Goal: Transaction & Acquisition: Purchase product/service

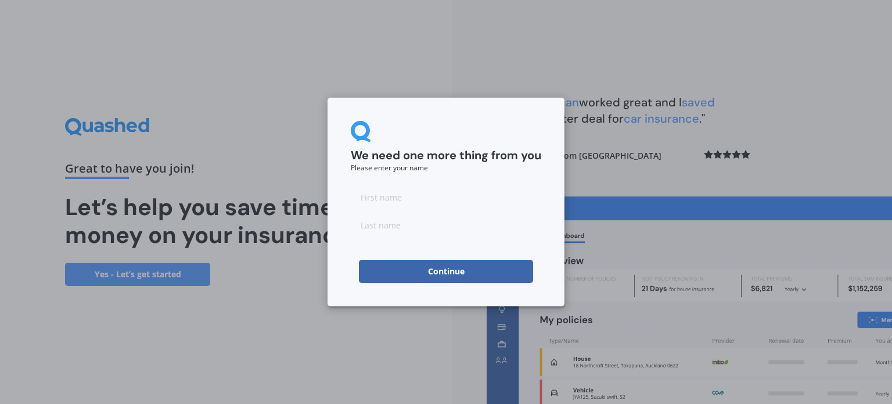
click at [422, 198] on input at bounding box center [446, 196] width 190 height 23
type input "[PERSON_NAME]"
click at [418, 268] on button "Continue" at bounding box center [446, 271] width 174 height 23
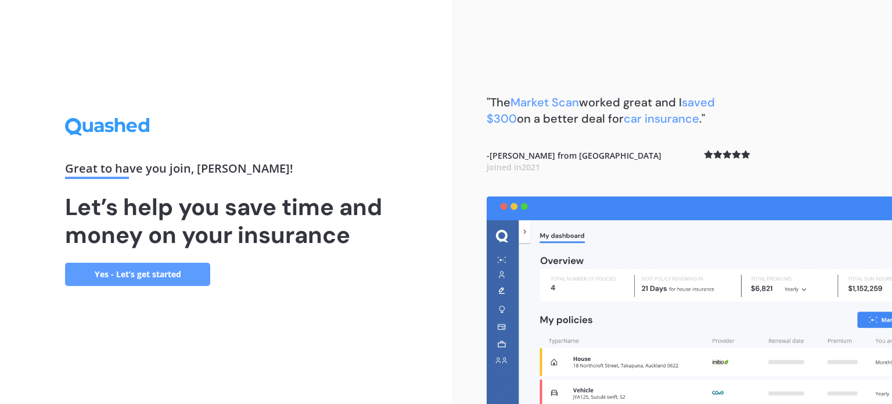
click at [142, 269] on link "Yes - Let’s get started" at bounding box center [137, 274] width 145 height 23
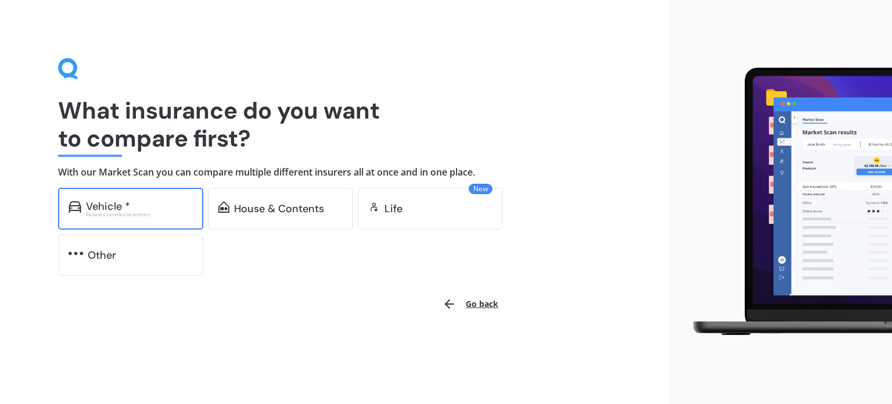
click at [112, 209] on div "Vehicle *" at bounding box center [108, 206] width 44 height 12
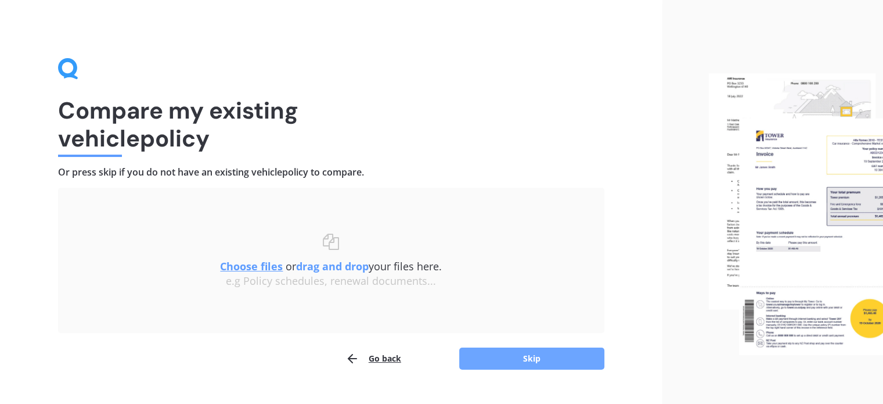
click at [513, 358] on button "Skip" at bounding box center [531, 358] width 145 height 22
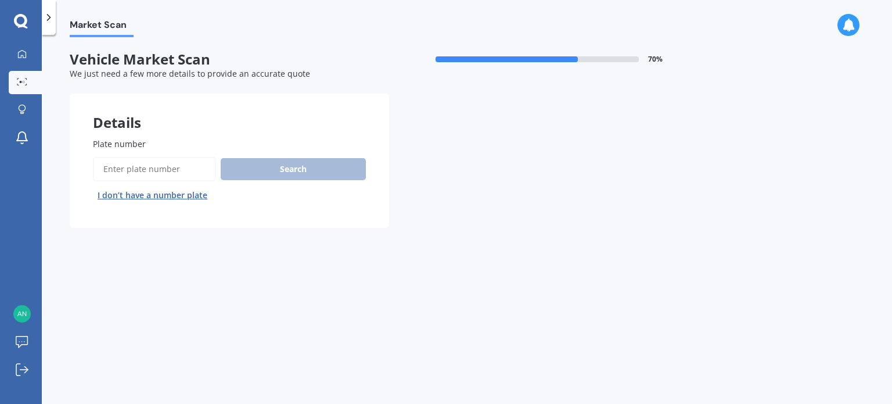
click at [273, 168] on div "Search I don’t have a number plate" at bounding box center [229, 181] width 273 height 48
click at [141, 172] on input "Plate number" at bounding box center [154, 169] width 123 height 24
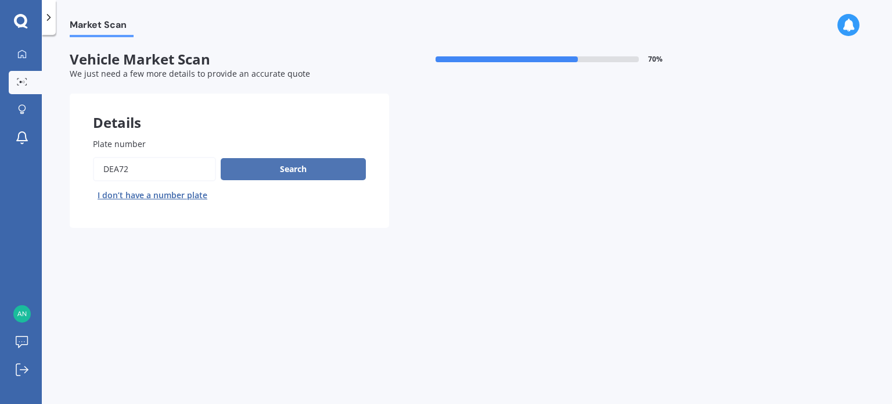
type input "dea72"
click at [267, 165] on button "Search" at bounding box center [293, 169] width 145 height 22
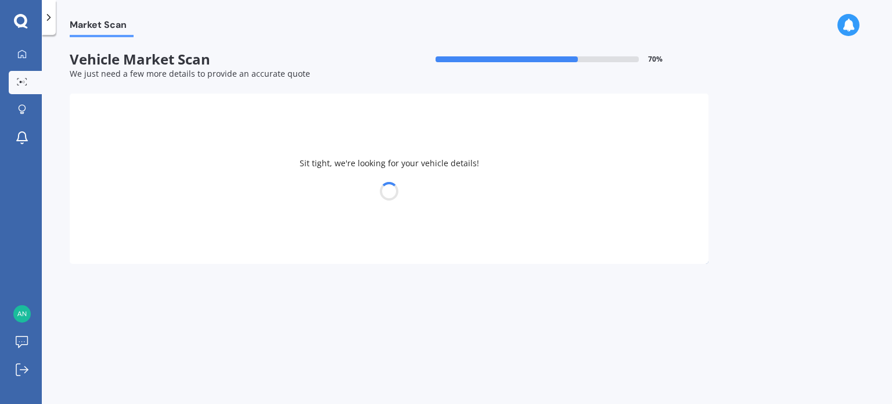
select select "HOLDEN"
select select "BARINA"
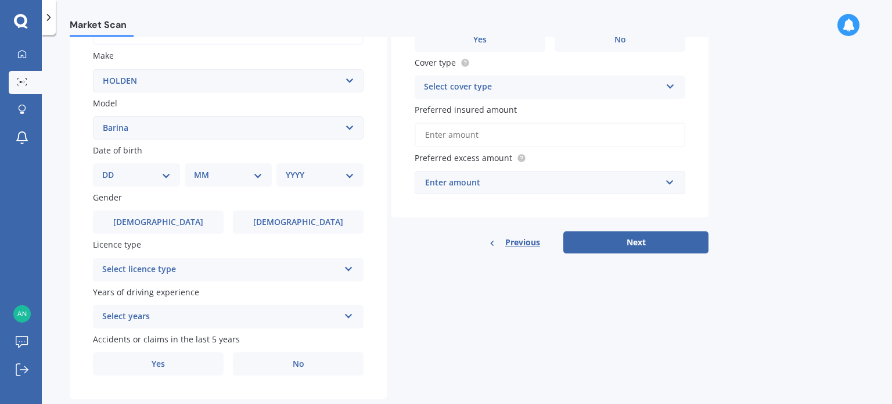
scroll to position [207, 0]
click at [165, 176] on select "DD 01 02 03 04 05 06 07 08 09 10 11 12 13 14 15 16 17 18 19 20 21 22 23 24 25 2…" at bounding box center [136, 176] width 69 height 13
select select "10"
click at [112, 170] on select "DD 01 02 03 04 05 06 07 08 09 10 11 12 13 14 15 16 17 18 19 20 21 22 23 24 25 2…" at bounding box center [136, 176] width 69 height 13
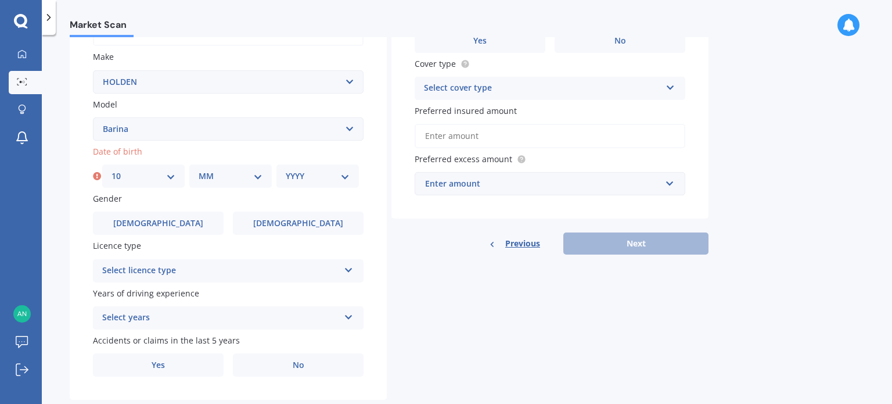
click at [202, 182] on div "MM 01 02 03 04 05 06 07 08 09 10 11 12" at bounding box center [230, 175] width 82 height 23
click at [206, 172] on select "MM 01 02 03 04 05 06 07 08 09 10 11 12" at bounding box center [231, 176] width 64 height 13
select select "05"
click at [199, 170] on select "MM 01 02 03 04 05 06 07 08 09 10 11 12" at bounding box center [231, 176] width 64 height 13
click at [291, 170] on select "YYYY 2025 2024 2023 2022 2021 2020 2019 2018 2017 2016 2015 2014 2013 2012 2011…" at bounding box center [318, 176] width 64 height 13
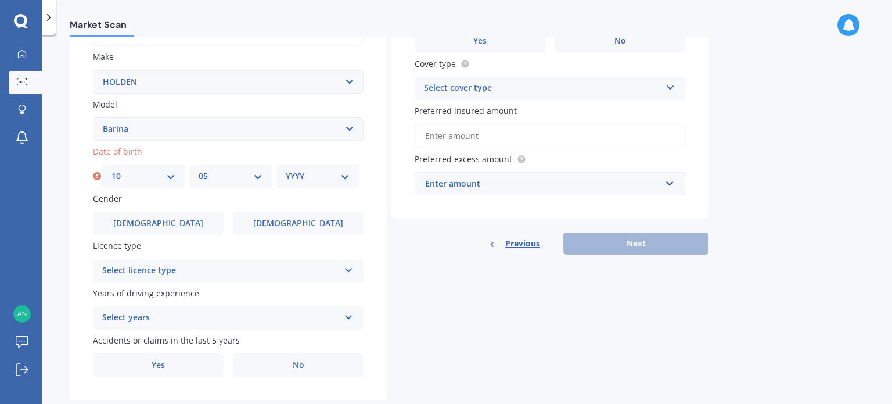
select select "1963"
click at [286, 170] on select "YYYY 2025 2024 2023 2022 2021 2020 2019 2018 2017 2016 2015 2014 2013 2012 2011…" at bounding box center [318, 176] width 64 height 13
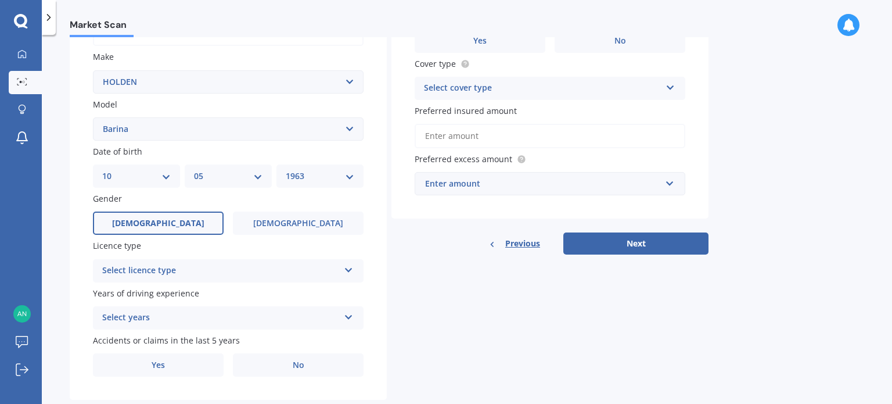
click at [191, 220] on label "[DEMOGRAPHIC_DATA]" at bounding box center [158, 222] width 131 height 23
click at [0, 0] on input "[DEMOGRAPHIC_DATA]" at bounding box center [0, 0] width 0 height 0
click at [173, 274] on div "Select licence type" at bounding box center [220, 271] width 237 height 14
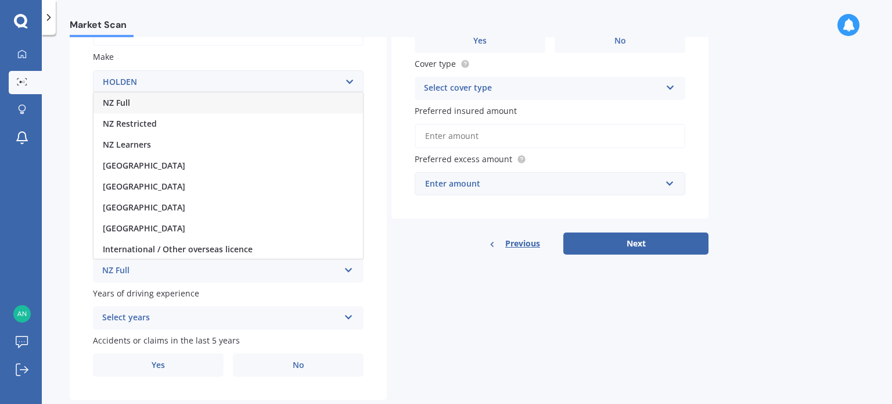
click at [250, 103] on div "NZ Full" at bounding box center [228, 102] width 269 height 21
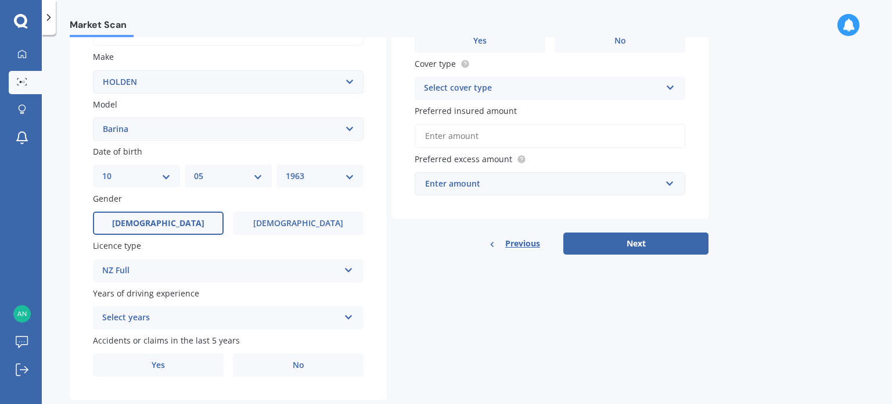
click at [175, 318] on div "Select years" at bounding box center [220, 318] width 237 height 14
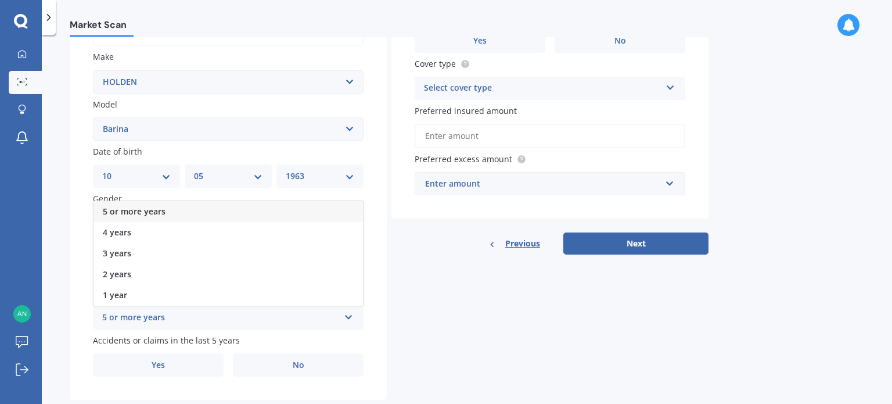
click at [225, 213] on div "5 or more years" at bounding box center [228, 211] width 269 height 21
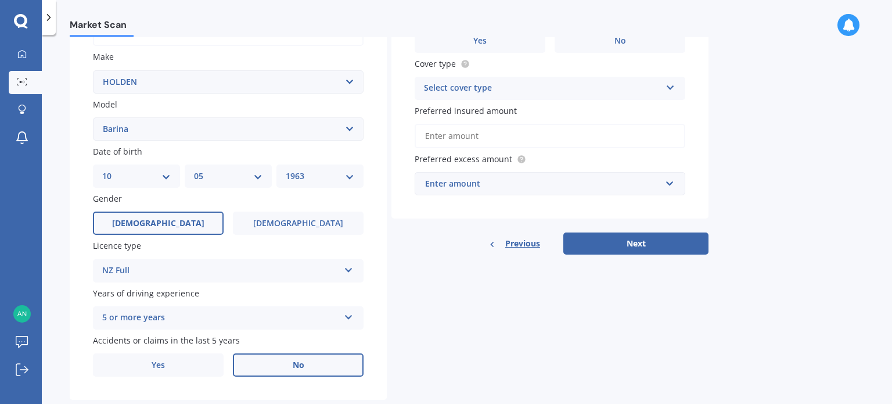
click at [278, 367] on label "No" at bounding box center [298, 364] width 131 height 23
click at [0, 0] on input "No" at bounding box center [0, 0] width 0 height 0
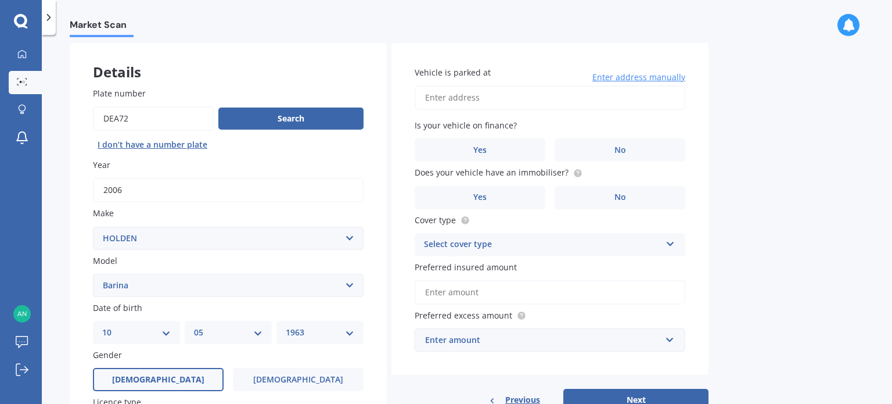
scroll to position [0, 0]
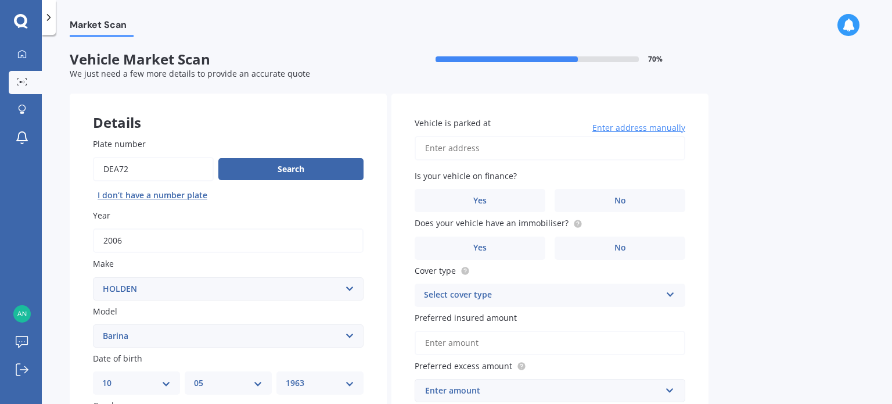
click at [525, 150] on input "Vehicle is parked at" at bounding box center [550, 148] width 271 height 24
type input "[STREET_ADDRESS]"
click at [602, 197] on label "No" at bounding box center [620, 200] width 131 height 23
click at [0, 0] on input "No" at bounding box center [0, 0] width 0 height 0
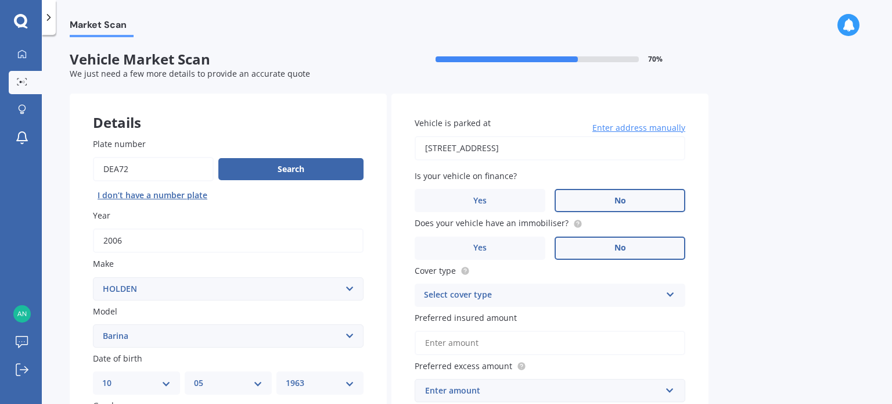
click at [604, 249] on label "No" at bounding box center [620, 247] width 131 height 23
click at [0, 0] on input "No" at bounding box center [0, 0] width 0 height 0
click at [581, 299] on div "Select cover type" at bounding box center [542, 295] width 237 height 14
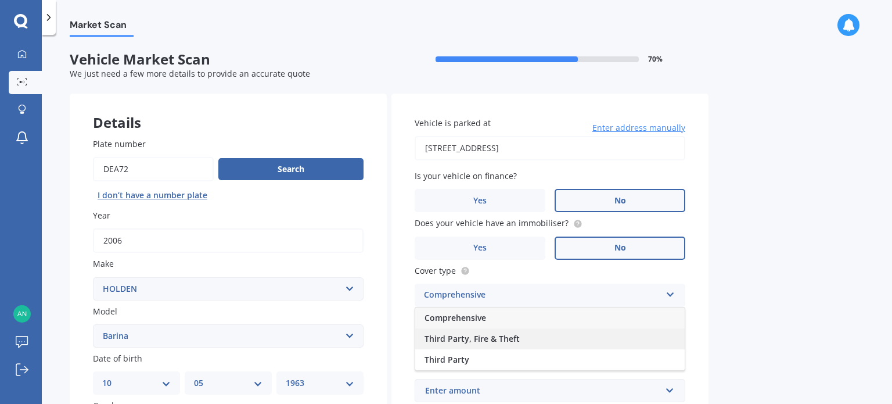
click at [538, 340] on div "Third Party, Fire & Theft" at bounding box center [549, 338] width 269 height 21
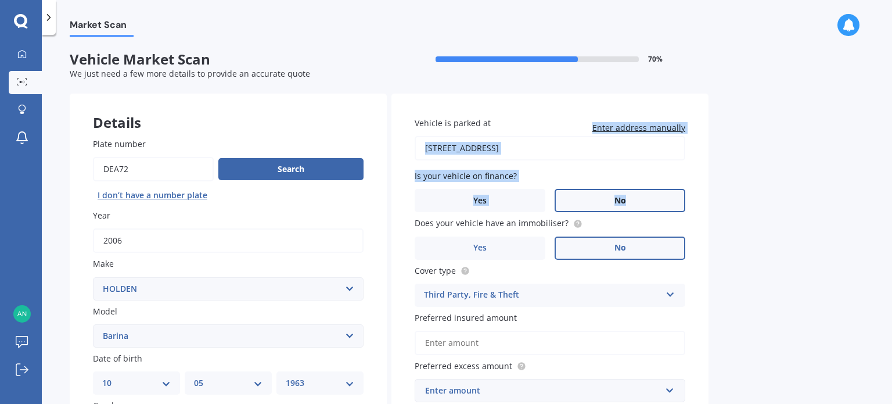
drag, startPoint x: 885, startPoint y: 143, endPoint x: 892, endPoint y: 203, distance: 59.6
click at [892, 203] on div "Market Scan Vehicle Market Scan 70 % We just need a few more details to provide…" at bounding box center [467, 221] width 850 height 369
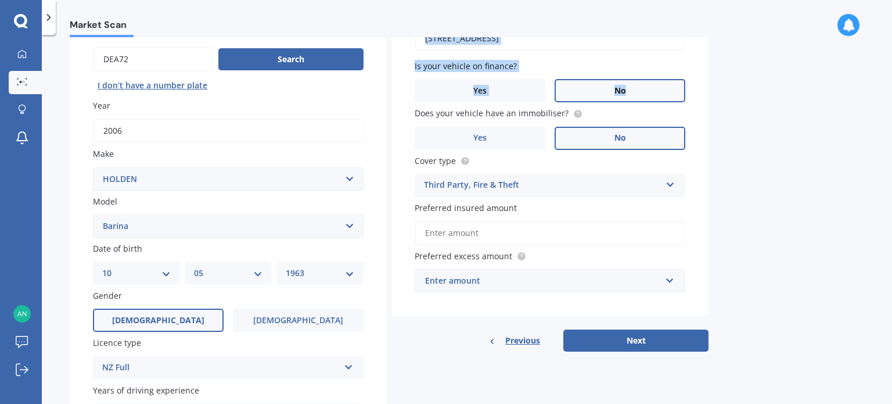
scroll to position [115, 0]
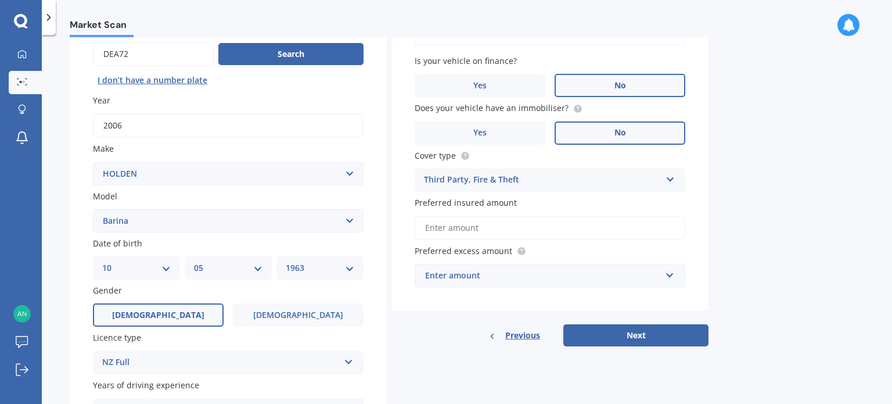
click at [570, 225] on input "Preferred insured amount" at bounding box center [550, 227] width 271 height 24
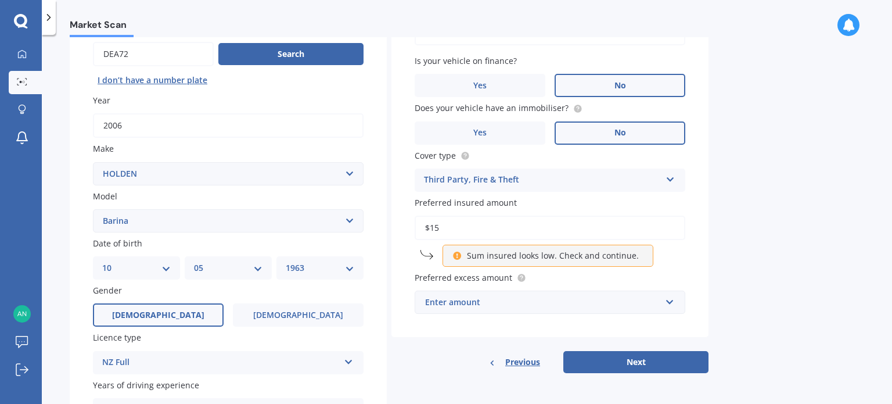
type input "$1"
type input "$2,000"
click at [524, 304] on div "Enter amount" at bounding box center [543, 302] width 236 height 13
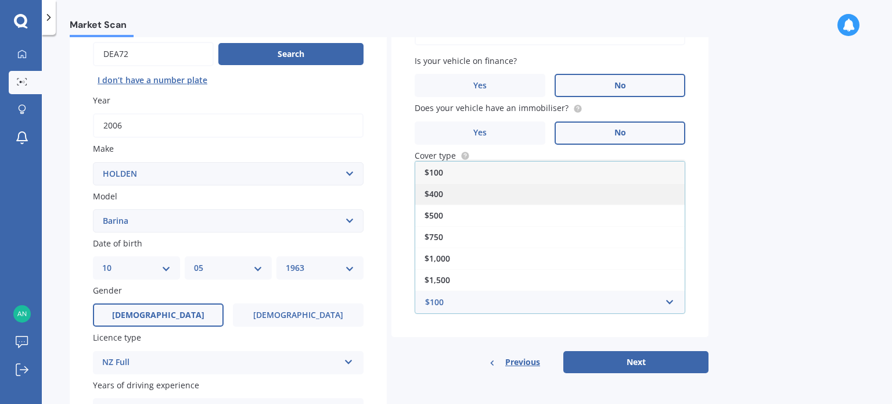
click at [451, 192] on div "$400" at bounding box center [549, 193] width 269 height 21
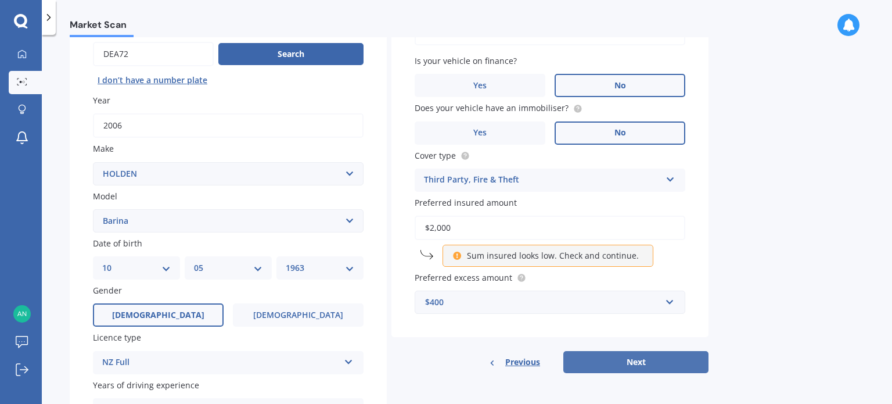
click at [628, 360] on button "Next" at bounding box center [635, 362] width 145 height 22
select select "10"
select select "05"
select select "1963"
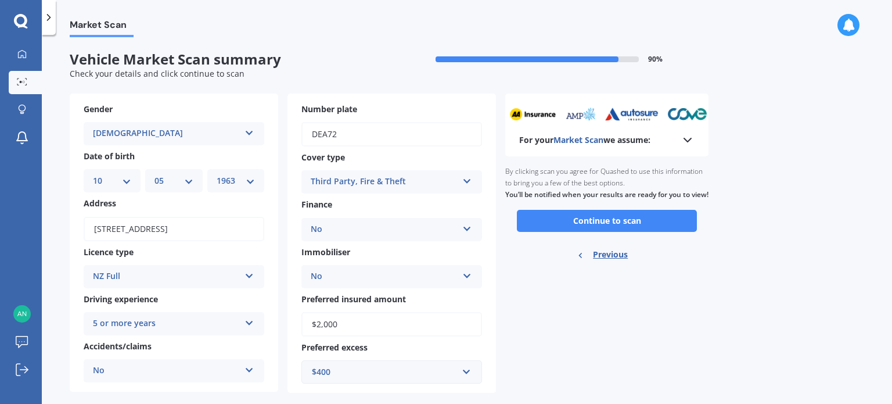
scroll to position [19, 0]
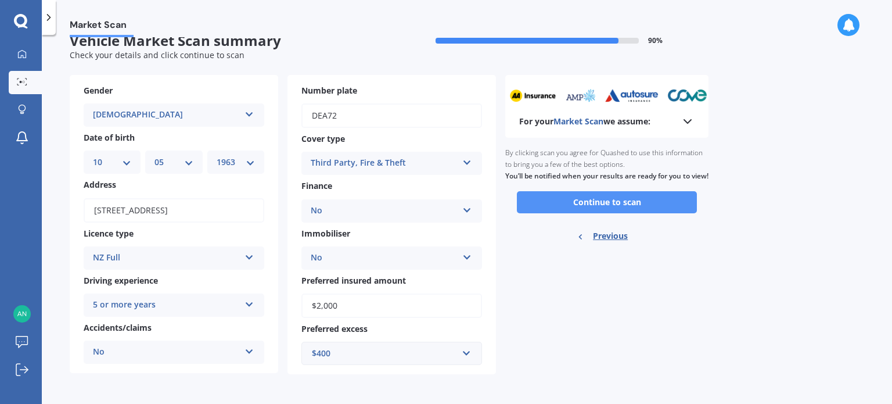
click at [597, 213] on button "Continue to scan" at bounding box center [607, 202] width 180 height 22
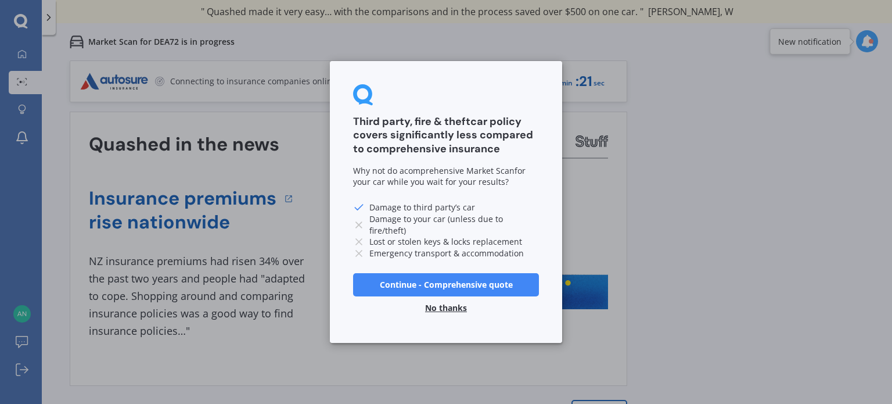
click at [455, 304] on button "No thanks" at bounding box center [446, 307] width 56 height 23
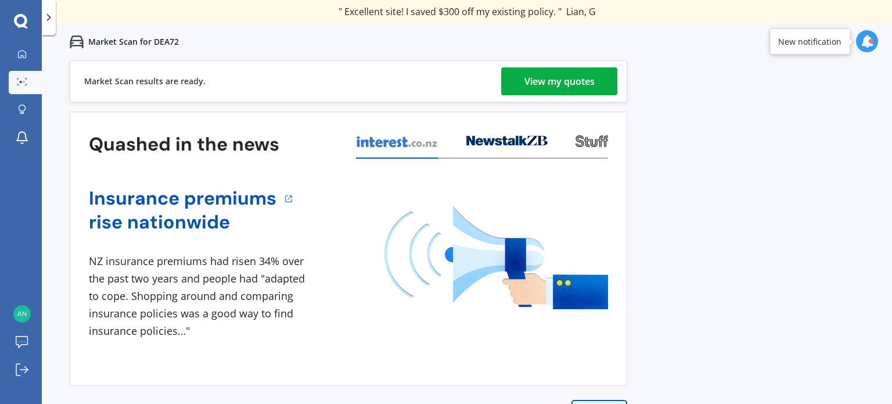
click at [532, 76] on div "View my quotes" at bounding box center [559, 81] width 70 height 28
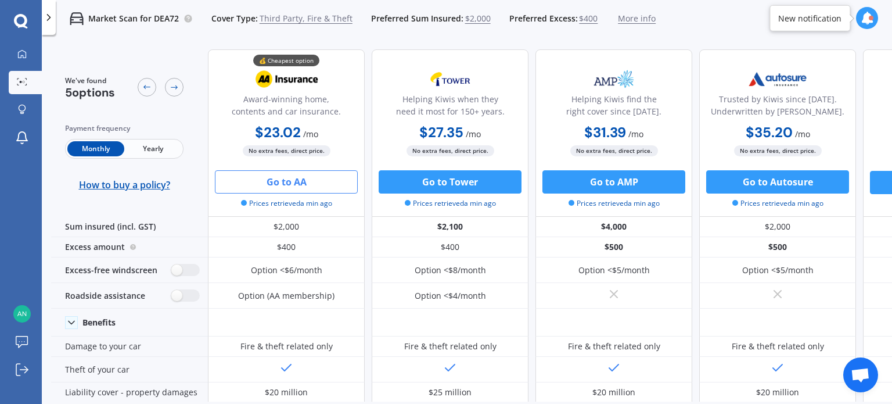
click at [285, 183] on button "Go to AA" at bounding box center [286, 181] width 143 height 23
